Goal: Task Accomplishment & Management: Manage account settings

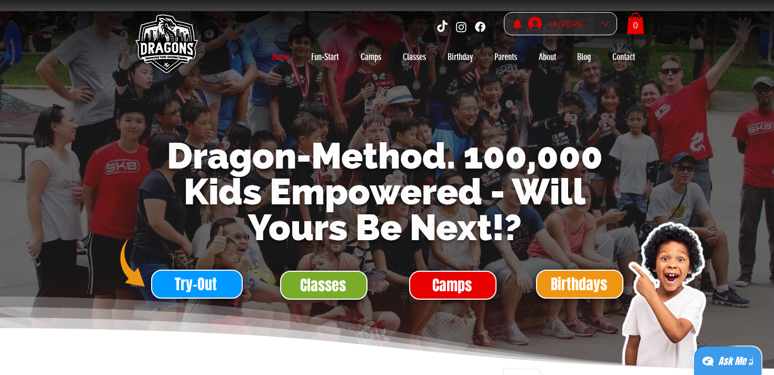
click at [608, 28] on div "Hi Sandiip Saravanan" at bounding box center [571, 24] width 92 height 23
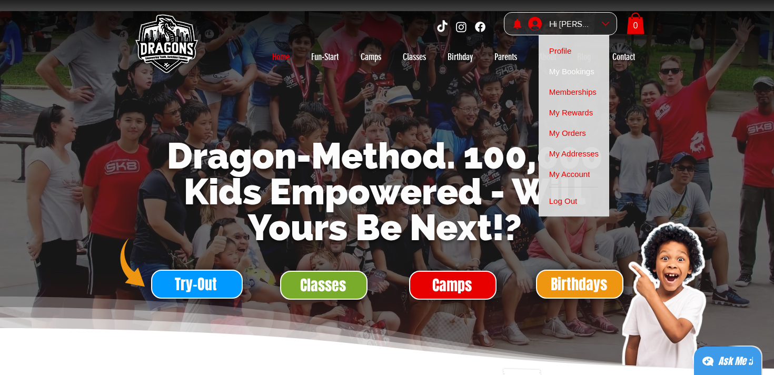
click at [588, 69] on span "My Bookings" at bounding box center [571, 71] width 45 height 21
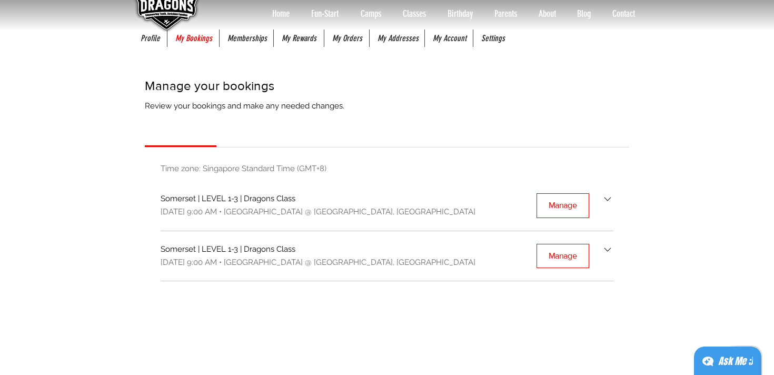
scroll to position [44, 0]
click at [609, 201] on icon "Bookings list" at bounding box center [608, 199] width 12 height 12
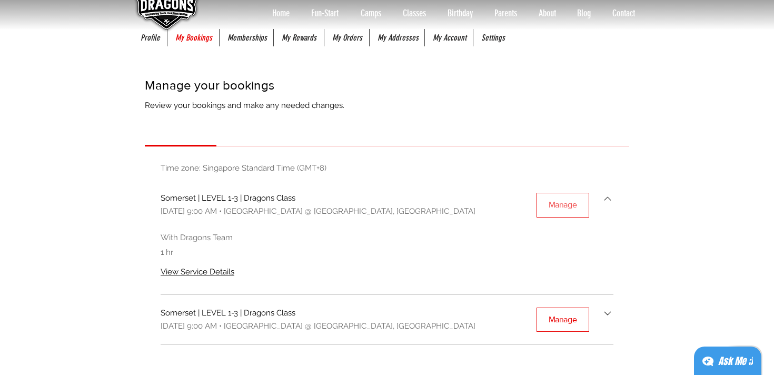
click at [584, 202] on button "Manage" at bounding box center [563, 205] width 53 height 24
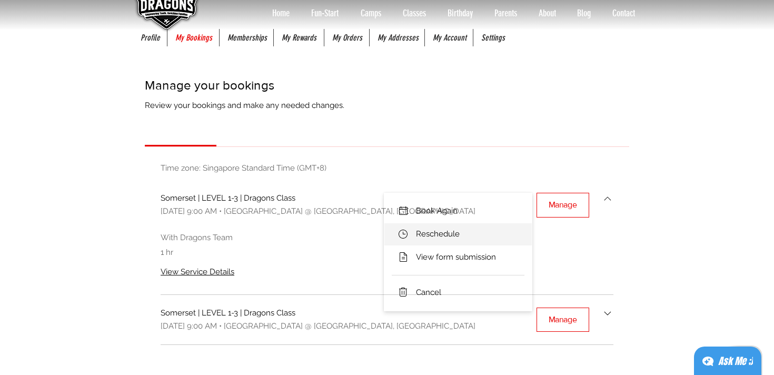
click at [486, 236] on li "Reschedule" at bounding box center [458, 234] width 147 height 22
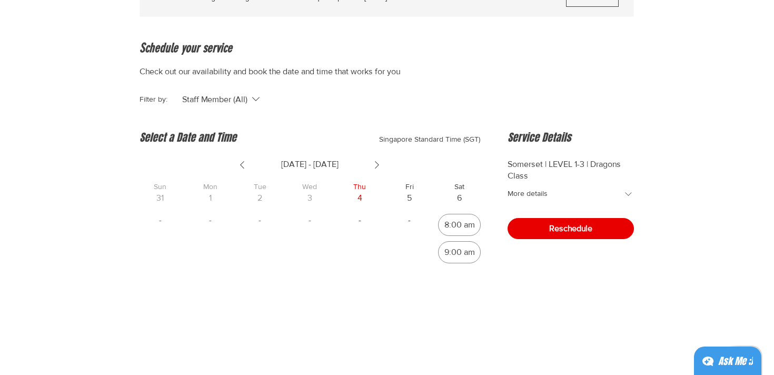
scroll to position [125, 0]
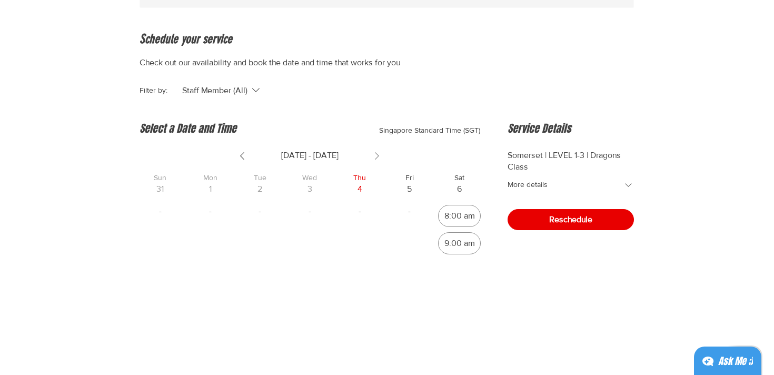
click at [377, 161] on icon "Show next week" at bounding box center [377, 156] width 13 height 13
click at [462, 246] on div "9:00 am" at bounding box center [460, 243] width 31 height 8
radio input "true"
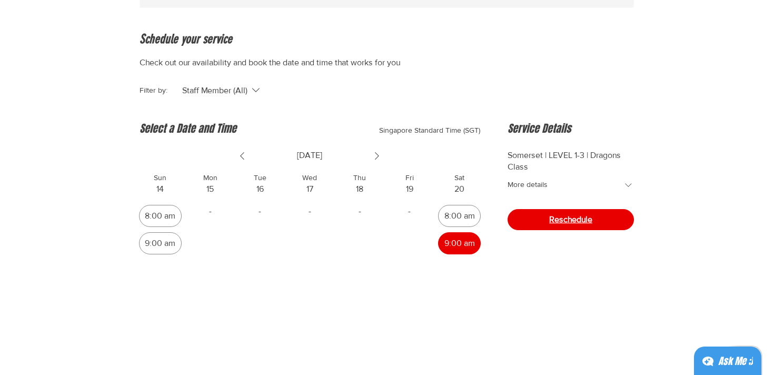
click at [576, 218] on span "Reschedule" at bounding box center [570, 219] width 43 height 8
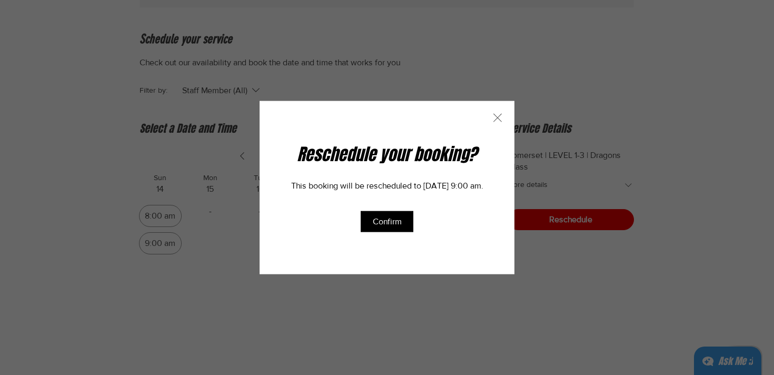
click at [497, 119] on icon "main content" at bounding box center [497, 118] width 13 height 13
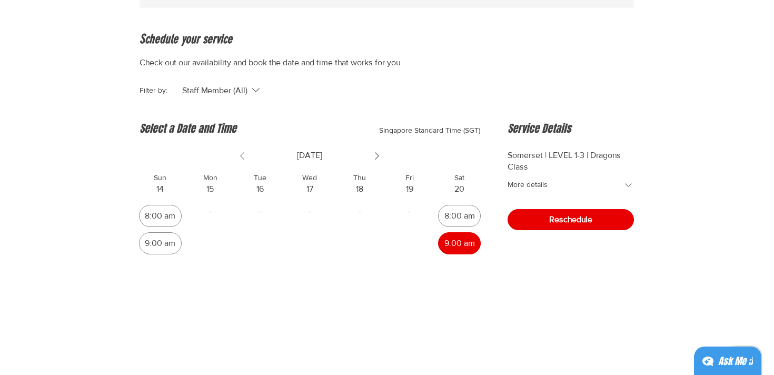
click at [242, 158] on icon "Show previous week" at bounding box center [242, 156] width 13 height 13
click at [374, 159] on icon "Show next week" at bounding box center [377, 156] width 13 height 13
click at [165, 245] on div "9:00 am" at bounding box center [160, 243] width 31 height 8
radio input "true"
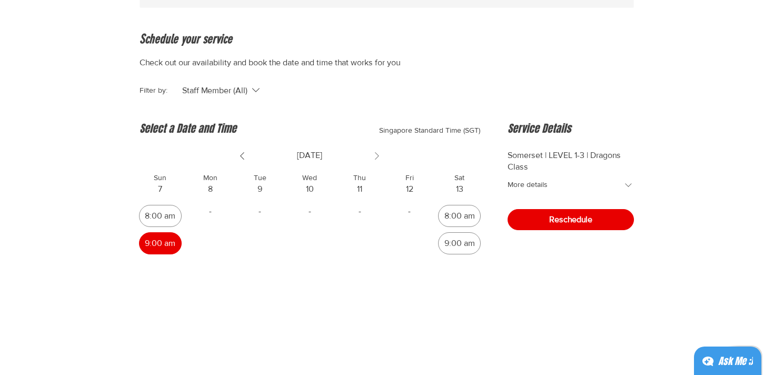
click at [381, 158] on icon "Show next week" at bounding box center [377, 156] width 13 height 13
click at [461, 245] on div "9:00 am" at bounding box center [460, 243] width 31 height 8
radio input "true"
click at [583, 224] on button "Reschedule" at bounding box center [571, 219] width 126 height 21
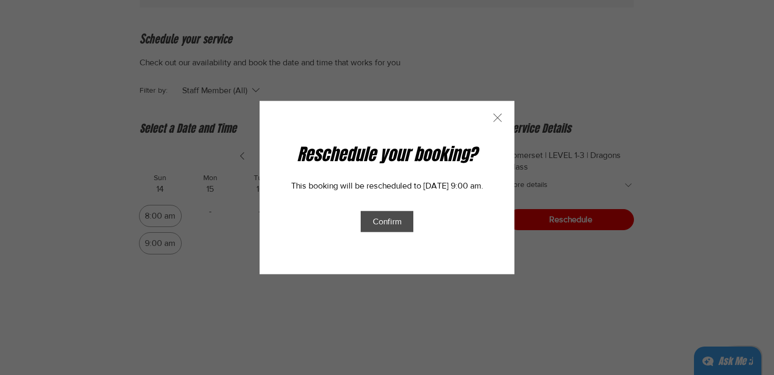
click at [397, 224] on span "Confirm" at bounding box center [387, 220] width 29 height 9
